Goal: Navigation & Orientation: Find specific page/section

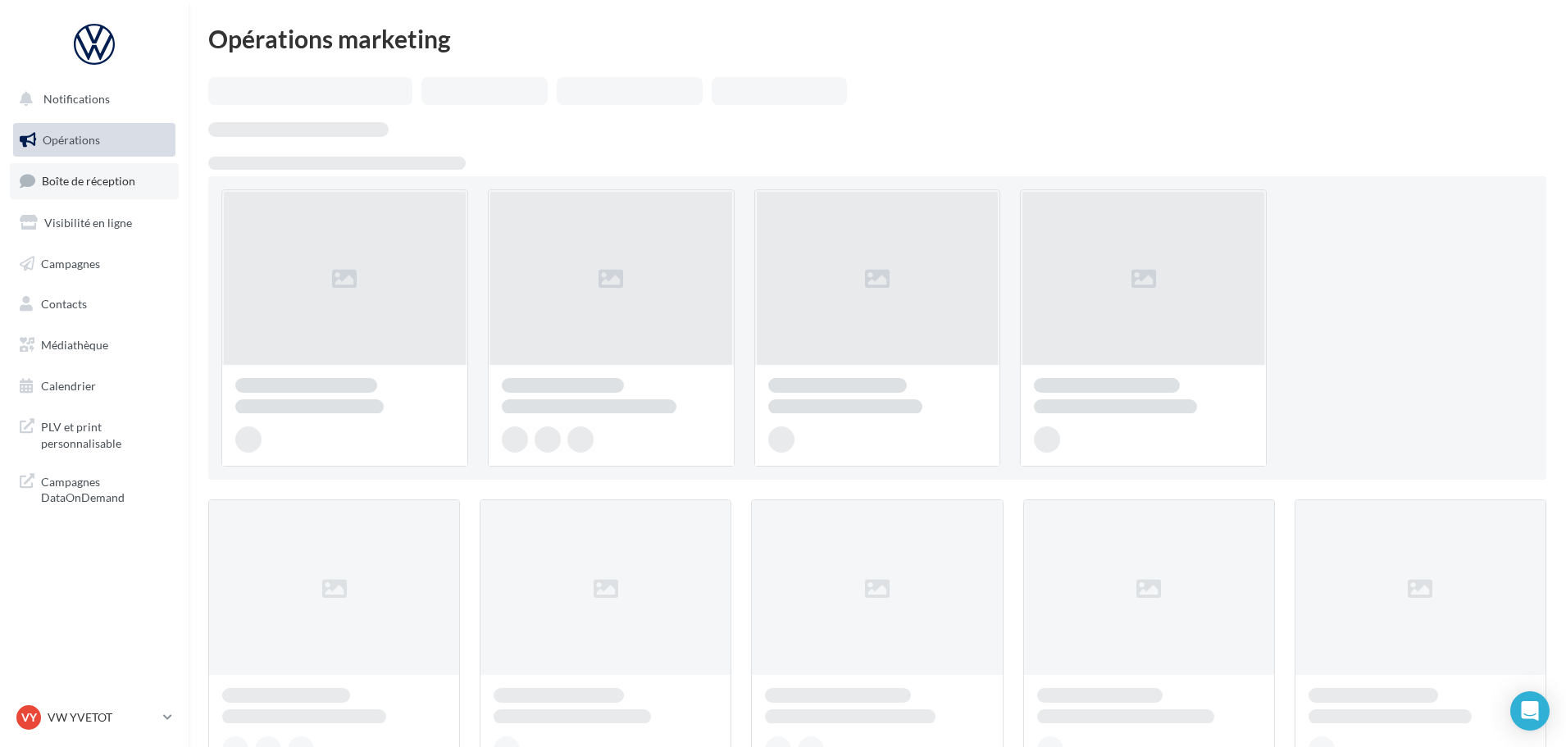
click at [100, 181] on span "Boîte de réception" at bounding box center [88, 181] width 93 height 14
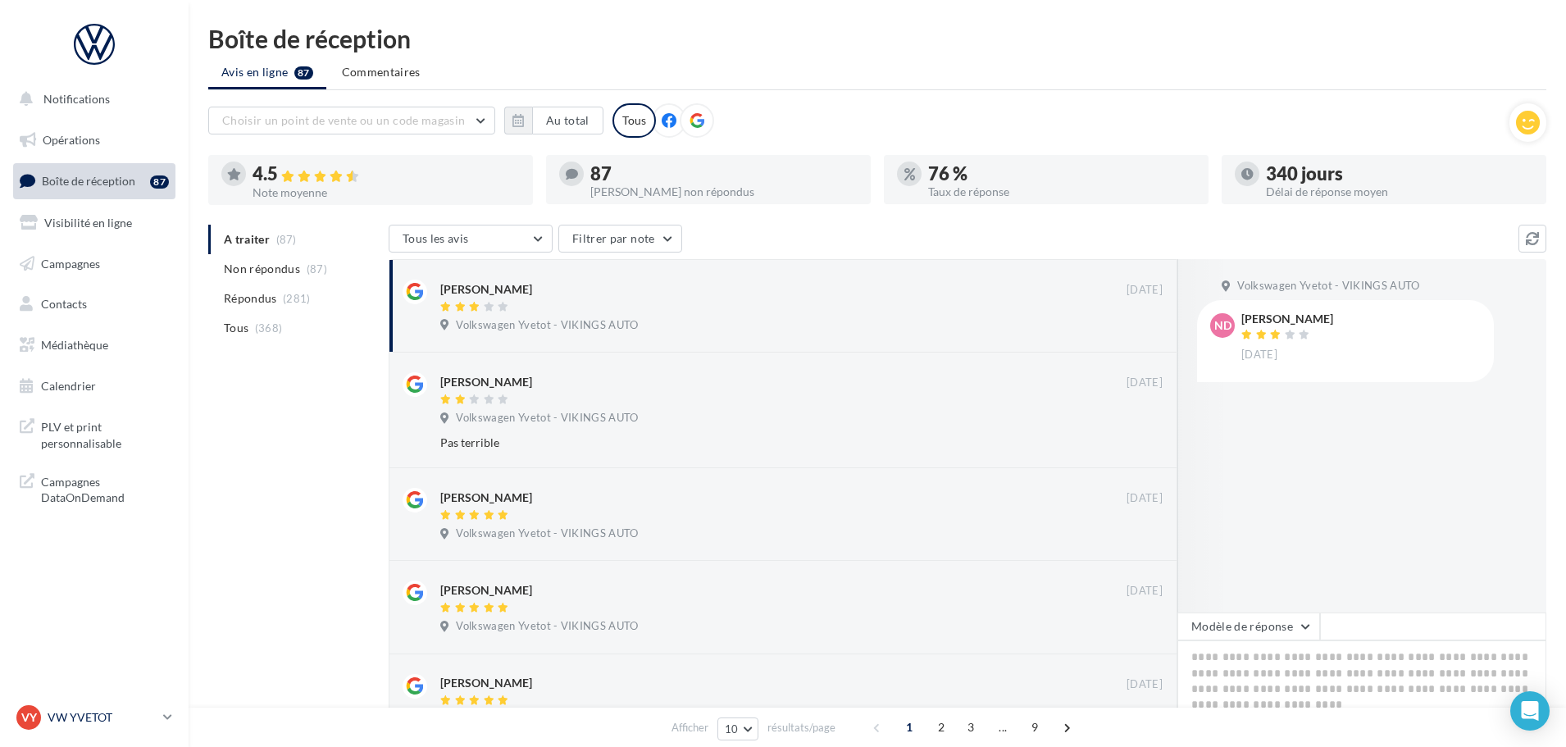
click at [107, 703] on link "VY VW YVETOT vw-yve-vau" at bounding box center [94, 717] width 162 height 31
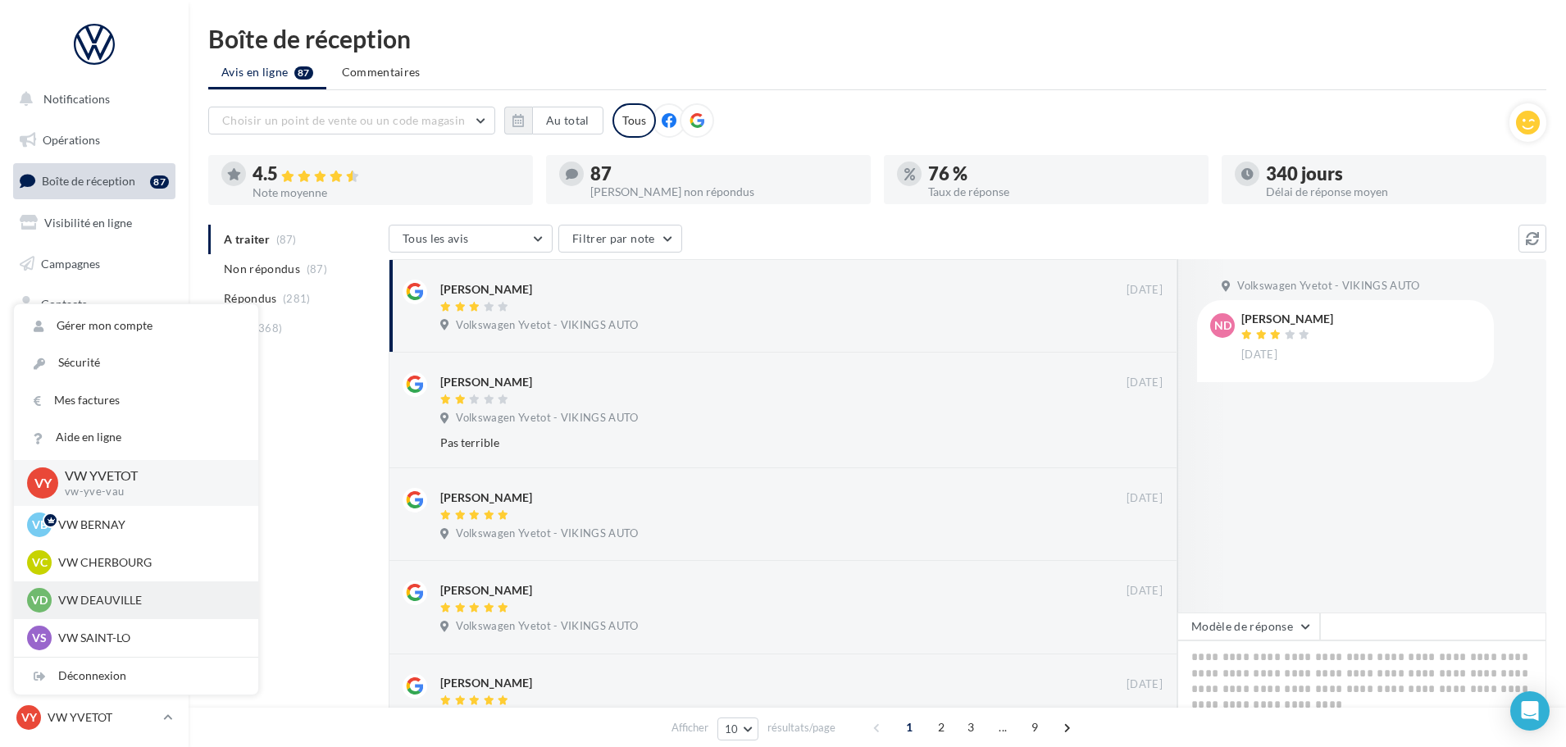
click at [126, 601] on p "VW DEAUVILLE" at bounding box center [148, 600] width 180 height 16
